Goal: Book appointment/travel/reservation

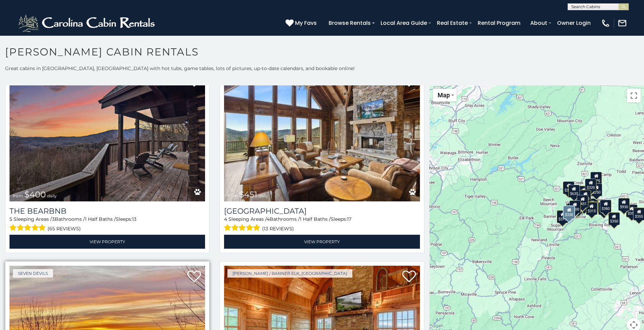
scroll to position [793, 0]
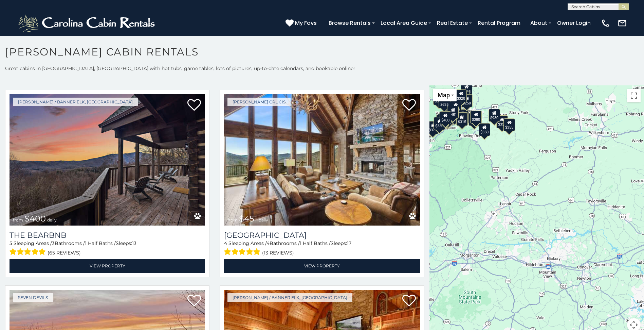
drag, startPoint x: 576, startPoint y: 260, endPoint x: 446, endPoint y: 171, distance: 157.5
click at [446, 171] on div "$349 $480 $525 $315 $355 $635 $675 $930 $400 $451 $330 $400 $485 $460 $395 $695…" at bounding box center [537, 212] width 215 height 254
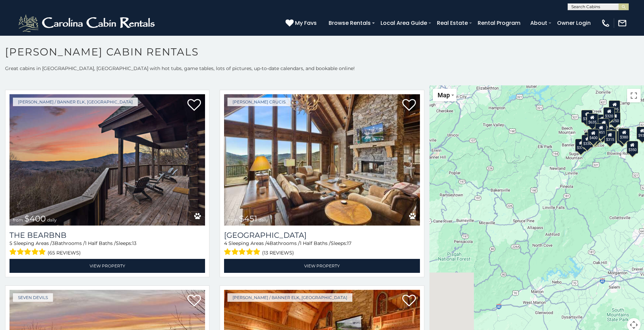
drag, startPoint x: 443, startPoint y: 202, endPoint x: 588, endPoint y: 222, distance: 146.0
click at [588, 222] on div "$349 $480 $525 $315 $355 $635 $675 $930 $400 $451 $330 $400 $485 $460 $395 $695…" at bounding box center [537, 212] width 215 height 254
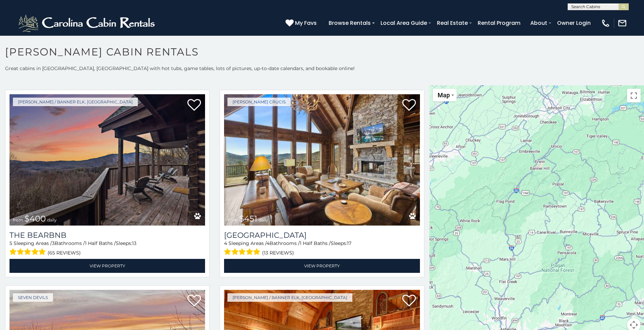
drag, startPoint x: 476, startPoint y: 247, endPoint x: 568, endPoint y: 257, distance: 92.6
click at [568, 257] on div "$349 $480 $525 $315 $355 $635 $675 $930 $400 $451 $330 $400 $485 $460 $395 $695…" at bounding box center [537, 212] width 215 height 254
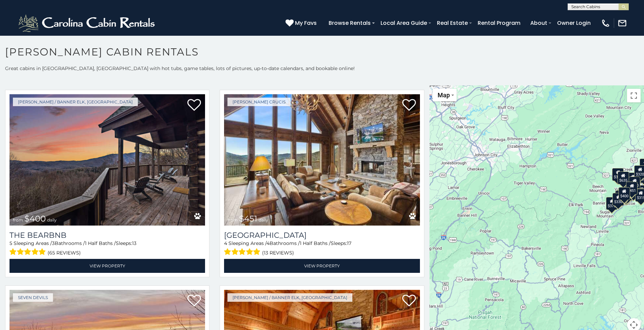
drag, startPoint x: 540, startPoint y: 201, endPoint x: 464, endPoint y: 249, distance: 89.3
click at [464, 249] on div "$349 $480 $525 $315 $355 $635 $675 $930 $400 $451 $330 $400 $485 $460 $395 $695…" at bounding box center [537, 212] width 215 height 254
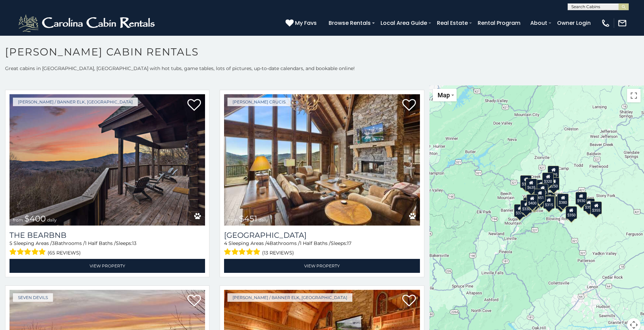
drag, startPoint x: 552, startPoint y: 214, endPoint x: 459, endPoint y: 221, distance: 93.4
click at [459, 221] on div "$349 $480 $525 $315 $355 $635 $675 $930 $400 $451 $330 $400 $485 $460 $395 $695…" at bounding box center [537, 212] width 215 height 254
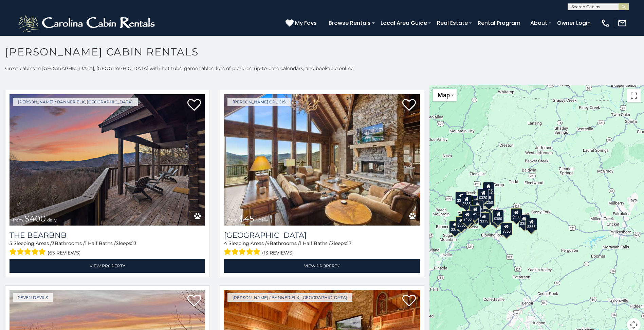
drag, startPoint x: 545, startPoint y: 243, endPoint x: 479, endPoint y: 261, distance: 68.3
click at [479, 261] on div "$349 $480 $525 $315 $355 $635 $675 $930 $400 $451 $330 $400 $485 $460 $395 $695…" at bounding box center [537, 212] width 215 height 254
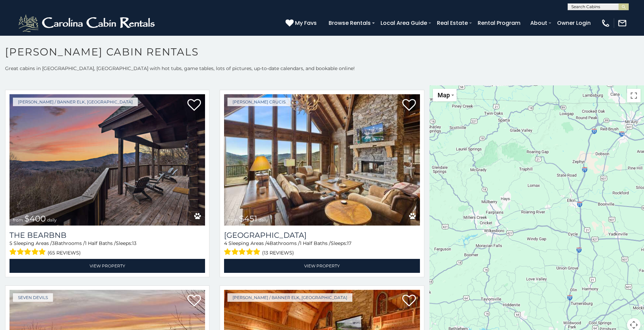
drag, startPoint x: 615, startPoint y: 229, endPoint x: 487, endPoint y: 228, distance: 128.4
click at [487, 228] on div "$349 $480 $525 $315 $355 $635 $675 $930 $400 $451 $330 $400 $485 $460 $395 $695…" at bounding box center [537, 212] width 215 height 254
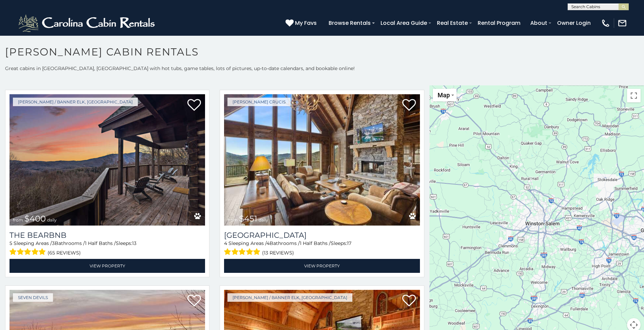
drag, startPoint x: 609, startPoint y: 232, endPoint x: 429, endPoint y: 210, distance: 181.8
click at [430, 210] on div "$349 $480 $525 $315 $355 $635 $675 $930 $400 $451 $330 $400 $485 $460 $395 $695…" at bounding box center [537, 212] width 215 height 254
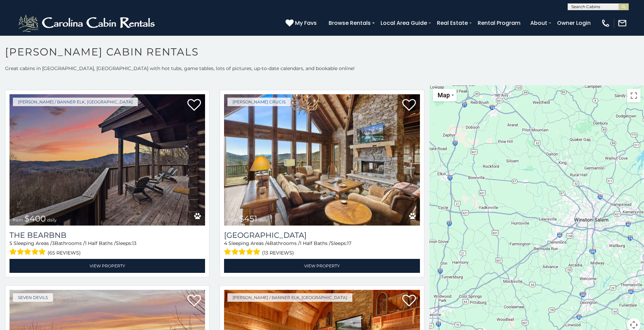
drag, startPoint x: 581, startPoint y: 236, endPoint x: 626, endPoint y: 232, distance: 45.0
click at [630, 233] on div "$349 $480 $525 $315 $355 $635 $675 $930 $400 $451 $330 $400 $485 $460 $395 $695…" at bounding box center [537, 212] width 215 height 254
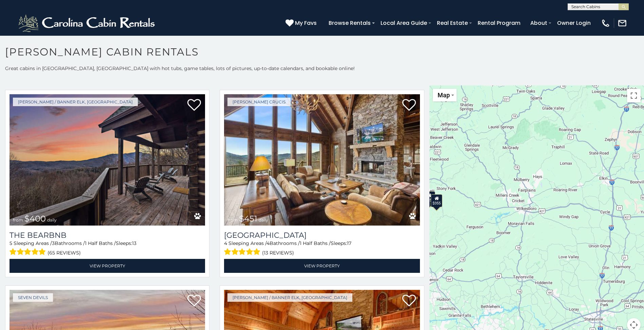
drag, startPoint x: 464, startPoint y: 224, endPoint x: 620, endPoint y: 228, distance: 155.3
click at [628, 230] on div "$349 $480 $525 $315 $355 $635 $675 $930 $400 $451 $330 $400 $485 $460 $395 $695…" at bounding box center [537, 212] width 215 height 254
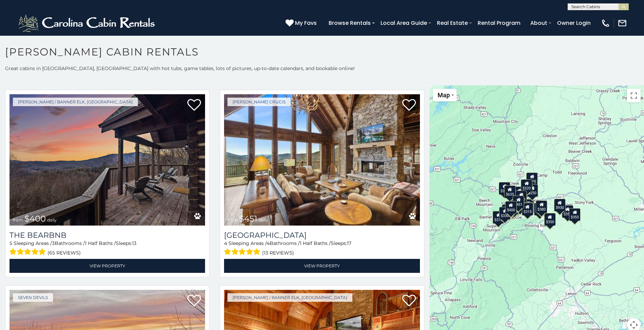
drag, startPoint x: 505, startPoint y: 229, endPoint x: 643, endPoint y: 241, distance: 138.1
click at [639, 241] on div "$349 $480 $525 $315 $355 $635 $675 $930 $400 $451 $330 $400 $485 $460 $395 $695…" at bounding box center [537, 212] width 215 height 254
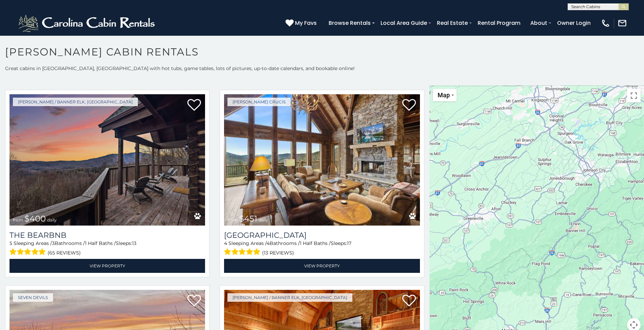
drag, startPoint x: 485, startPoint y: 236, endPoint x: 617, endPoint y: 236, distance: 132.5
click at [617, 236] on div "$349 $480 $525 $315 $355 $635 $675 $930 $400 $451 $330 $400 $485 $460 $395 $695…" at bounding box center [537, 212] width 215 height 254
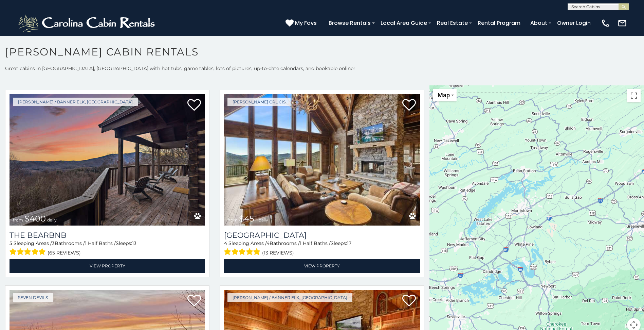
drag, startPoint x: 473, startPoint y: 237, endPoint x: 636, endPoint y: 245, distance: 163.3
click at [636, 245] on div "$349 $480 $525 $315 $355 $635 $675 $930 $400 $451 $330 $400 $485 $460 $395 $695…" at bounding box center [537, 212] width 215 height 254
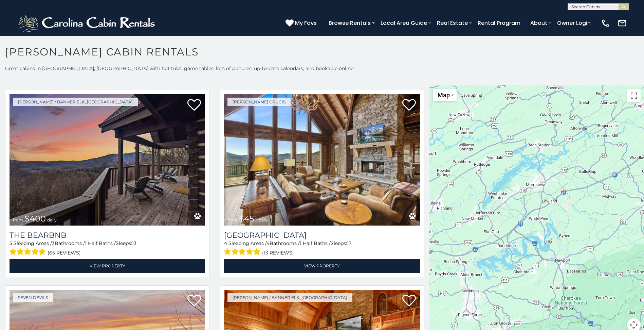
drag, startPoint x: 477, startPoint y: 238, endPoint x: 477, endPoint y: 212, distance: 26.2
click at [477, 212] on div "$349 $480 $525 $315 $355 $635 $675 $930 $400 $451 $330 $400 $485 $460 $395 $695…" at bounding box center [537, 212] width 215 height 254
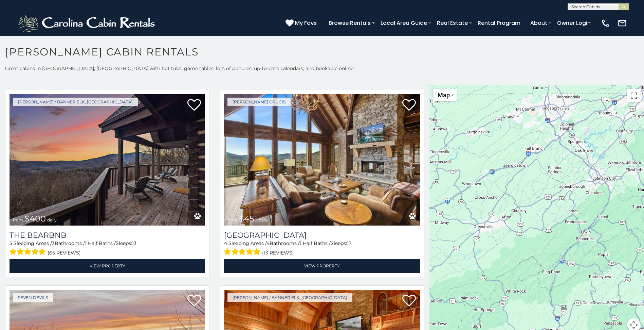
drag, startPoint x: 590, startPoint y: 215, endPoint x: 455, endPoint y: 243, distance: 138.5
click at [455, 243] on div "$349 $480 $525 $315 $355 $635 $675 $930 $400 $451 $330 $400 $485 $460 $395 $695…" at bounding box center [537, 212] width 215 height 254
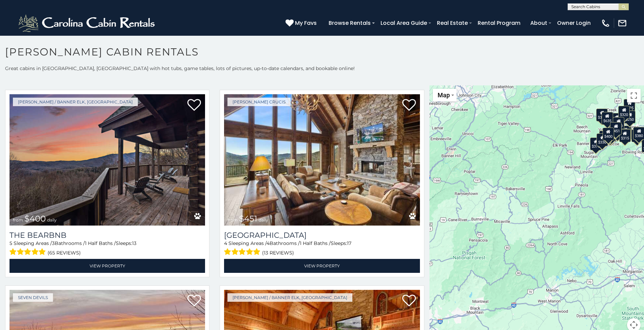
drag, startPoint x: 578, startPoint y: 248, endPoint x: 446, endPoint y: 163, distance: 156.8
click at [446, 163] on div "$349 $480 $525 $315 $355 $635 $675 $930 $400 $451 $330 $400 $485 $460 $395 $695…" at bounding box center [537, 212] width 215 height 254
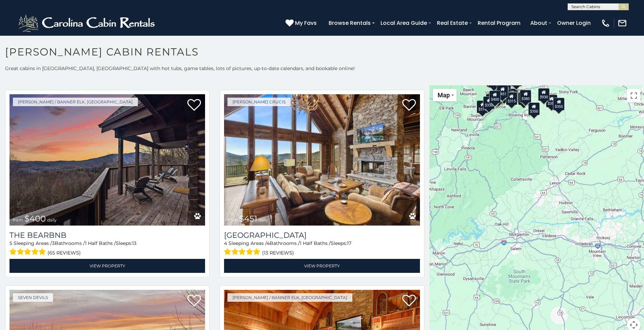
drag, startPoint x: 570, startPoint y: 253, endPoint x: 459, endPoint y: 216, distance: 117.1
click at [459, 216] on div "$349 $480 $525 $315 $355 $635 $675 $930 $400 $451 $330 $400 $485 $460 $395 $695…" at bounding box center [537, 212] width 215 height 254
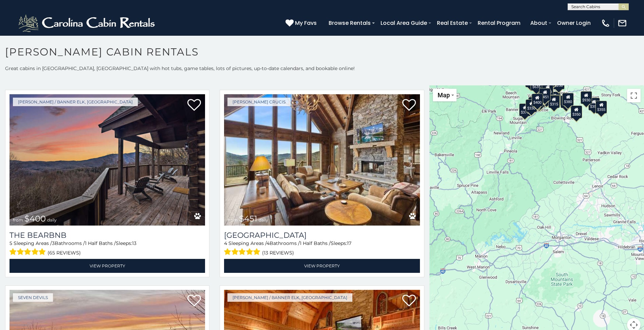
drag, startPoint x: 509, startPoint y: 223, endPoint x: 555, endPoint y: 226, distance: 46.6
click at [555, 226] on div "$349 $480 $525 $315 $355 $635 $675 $930 $400 $451 $330 $400 $485 $460 $395 $695…" at bounding box center [537, 212] width 215 height 254
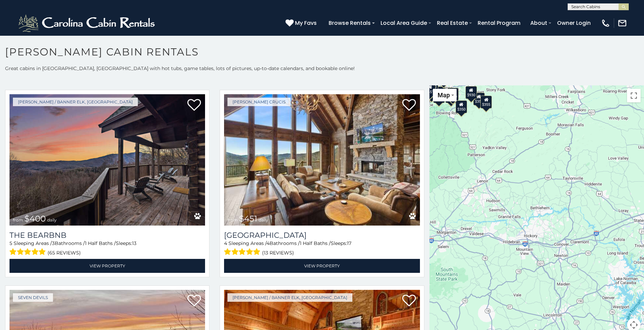
drag, startPoint x: 586, startPoint y: 222, endPoint x: 468, endPoint y: 218, distance: 117.6
click at [468, 218] on div "$349 $480 $525 $315 $355 $635 $675 $930 $400 $451 $330 $400 $485 $460 $395 $695…" at bounding box center [537, 212] width 215 height 254
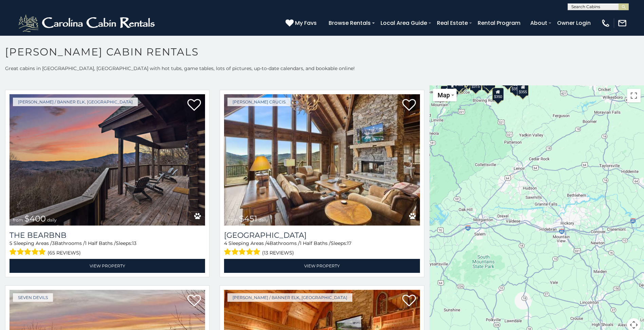
drag, startPoint x: 572, startPoint y: 237, endPoint x: 608, endPoint y: 225, distance: 38.1
click at [608, 225] on div "$349 $480 $525 $315 $355 $635 $675 $930 $400 $451 $330 $400 $485 $460 $395 $695…" at bounding box center [537, 212] width 215 height 254
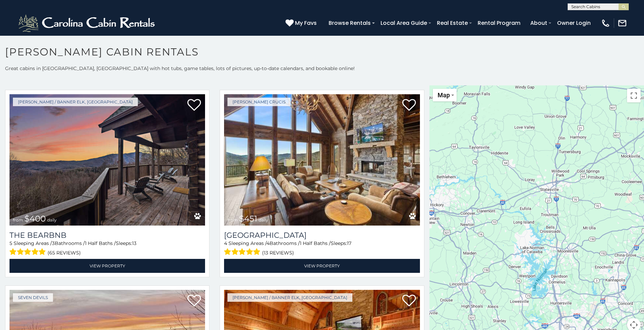
drag, startPoint x: 587, startPoint y: 242, endPoint x: 469, endPoint y: 224, distance: 119.7
click at [469, 224] on div "$349 $480 $525 $315 $355 $635 $675 $930 $400 $451 $330 $400 $485 $460 $395 $695…" at bounding box center [537, 212] width 215 height 254
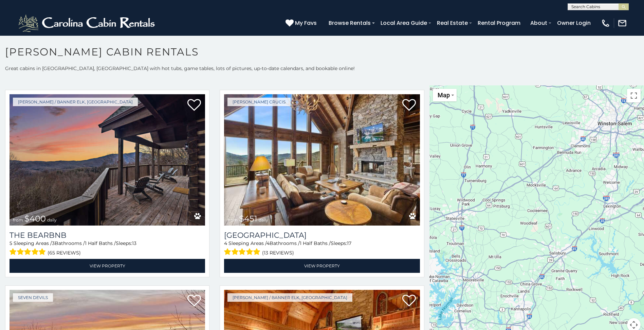
drag, startPoint x: 574, startPoint y: 225, endPoint x: 480, endPoint y: 254, distance: 98.3
click at [480, 254] on div "$349 $480 $525 $315 $355 $635 $675 $930 $400 $451 $330 $400 $485 $460 $395 $695…" at bounding box center [537, 212] width 215 height 254
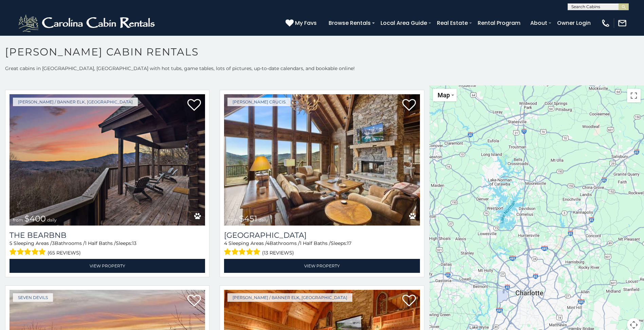
drag, startPoint x: 563, startPoint y: 234, endPoint x: 626, endPoint y: 138, distance: 115.2
click at [626, 138] on div "$349 $480 $525 $315 $355 $635 $675 $930 $400 $451 $330 $400 $485 $460 $395 $695…" at bounding box center [537, 212] width 215 height 254
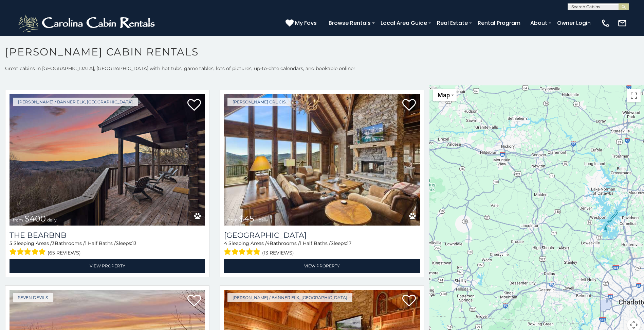
drag, startPoint x: 530, startPoint y: 211, endPoint x: 648, endPoint y: 217, distance: 117.7
click at [644, 217] on html "**********" at bounding box center [322, 166] width 644 height 333
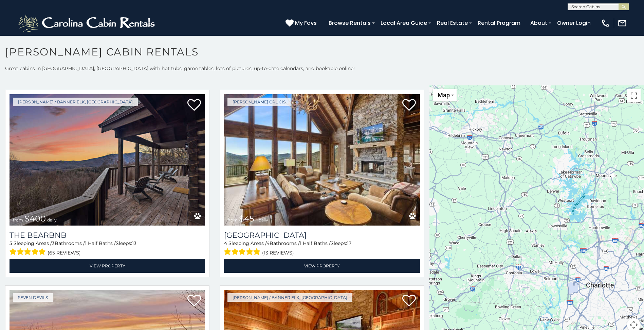
drag, startPoint x: 562, startPoint y: 225, endPoint x: 486, endPoint y: 198, distance: 81.1
click at [486, 198] on div "$349 $480 $525 $315 $355 $635 $675 $930 $400 $451 $330 $400 $485 $460 $395 $695…" at bounding box center [537, 212] width 215 height 254
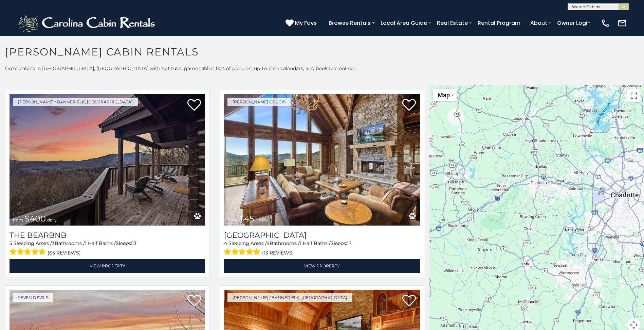
drag, startPoint x: 489, startPoint y: 204, endPoint x: 515, endPoint y: 112, distance: 95.1
click at [515, 112] on div "$349 $480 $525 $315 $355 $635 $675 $930 $400 $451 $330 $400 $485 $460 $395 $695…" at bounding box center [537, 212] width 215 height 254
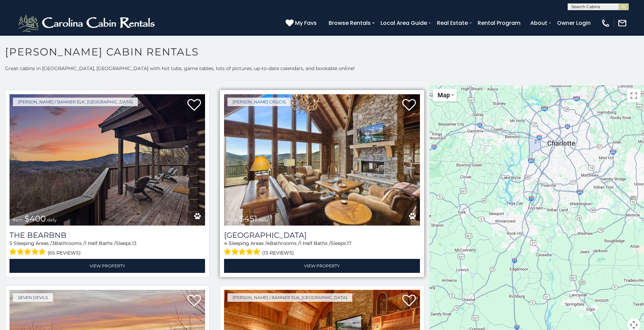
drag, startPoint x: 483, startPoint y: 256, endPoint x: 417, endPoint y: 206, distance: 82.9
click at [417, 85] on main "**********" at bounding box center [322, 85] width 644 height 0
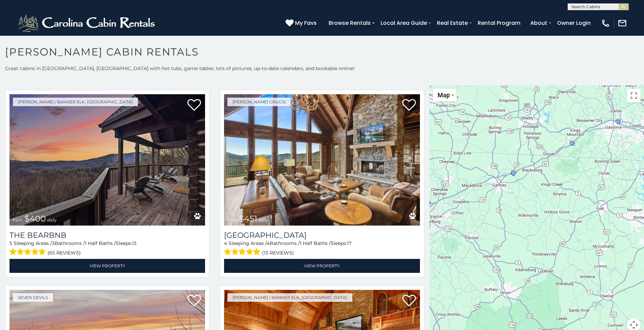
drag, startPoint x: 487, startPoint y: 206, endPoint x: 628, endPoint y: 204, distance: 141.0
click at [628, 204] on div "$349 $480 $525 $315 $355 $635 $675 $930 $400 $451 $330 $400 $485 $460 $395 $695…" at bounding box center [537, 212] width 215 height 254
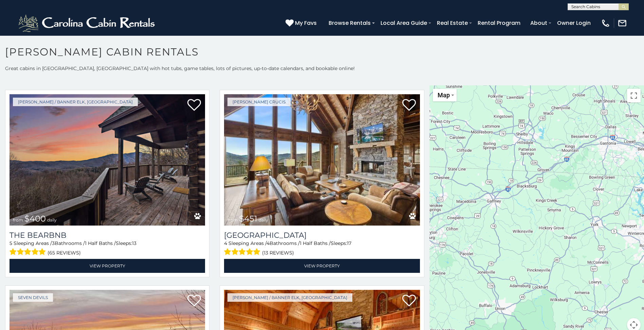
drag, startPoint x: 512, startPoint y: 202, endPoint x: 505, endPoint y: 216, distance: 16.0
click at [505, 216] on div "$349 $480 $525 $315 $355 $635 $675 $930 $400 $451 $330 $400 $485 $460 $395 $695…" at bounding box center [537, 212] width 215 height 254
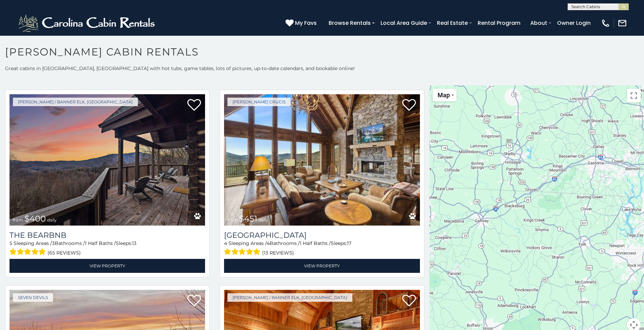
drag, startPoint x: 565, startPoint y: 193, endPoint x: 566, endPoint y: 209, distance: 16.0
click at [566, 209] on div "$349 $480 $525 $315 $355 $635 $675 $930 $400 $451 $330 $400 $485 $460 $395 $695…" at bounding box center [537, 212] width 215 height 254
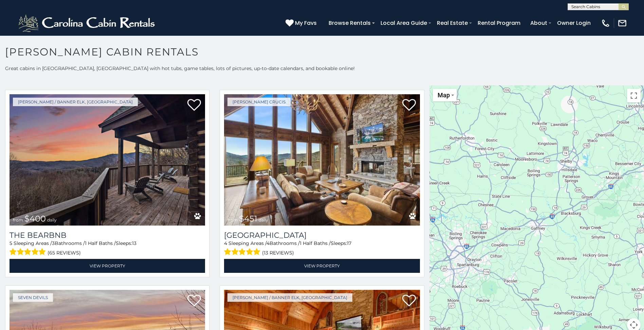
drag, startPoint x: 499, startPoint y: 169, endPoint x: 554, endPoint y: 175, distance: 54.8
click at [554, 175] on div "$349 $480 $525 $315 $355 $635 $675 $930 $400 $451 $330 $400 $485 $460 $395 $695…" at bounding box center [537, 212] width 215 height 254
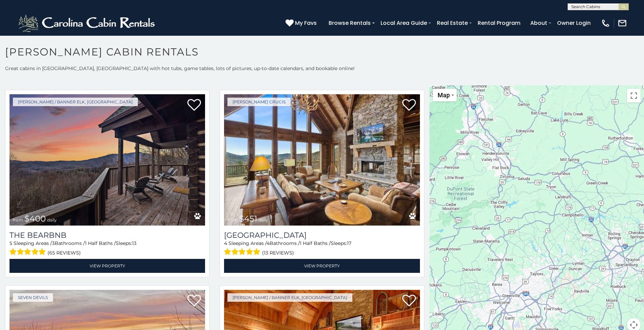
drag, startPoint x: 454, startPoint y: 165, endPoint x: 614, endPoint y: 165, distance: 160.0
click at [614, 165] on div "$349 $480 $525 $315 $355 $635 $675 $930 $400 $451 $330 $400 $485 $460 $395 $695…" at bounding box center [537, 212] width 215 height 254
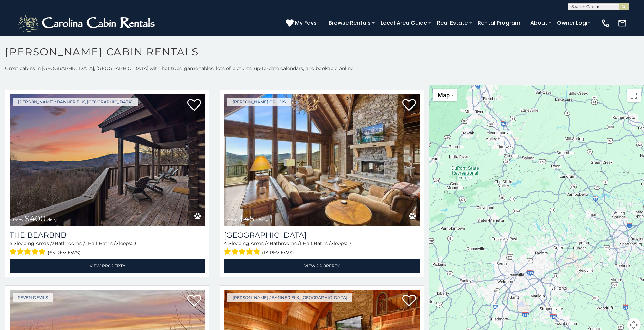
drag, startPoint x: 462, startPoint y: 180, endPoint x: 467, endPoint y: 161, distance: 19.2
click at [467, 161] on div "$349 $480 $525 $315 $355 $635 $675 $930 $400 $451 $330 $400 $485 $460 $395 $695…" at bounding box center [537, 212] width 215 height 254
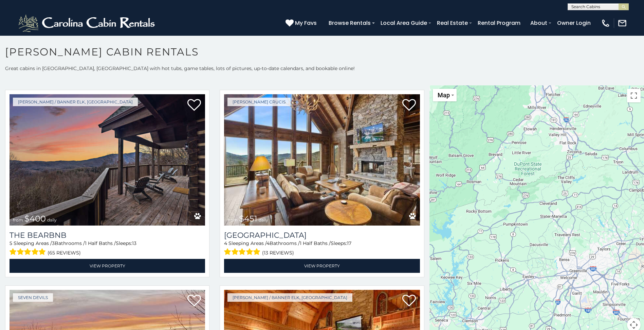
drag, startPoint x: 459, startPoint y: 172, endPoint x: 523, endPoint y: 168, distance: 63.7
click at [523, 168] on div "$349 $480 $525 $315 $355 $635 $675 $930 $400 $451 $330 $400 $485 $460 $395 $695…" at bounding box center [537, 212] width 215 height 254
